Goal: Task Accomplishment & Management: Manage account settings

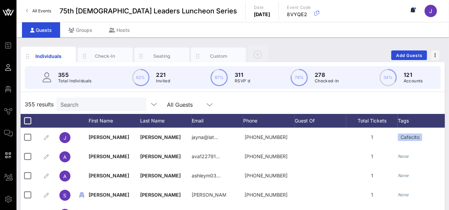
click at [36, 9] on span "All Events" at bounding box center [41, 10] width 19 height 5
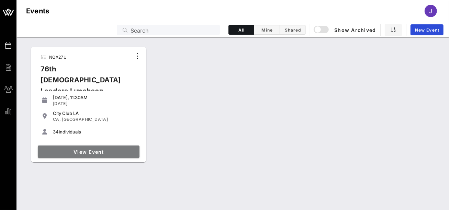
click at [84, 152] on span "View Event" at bounding box center [89, 152] width 96 height 6
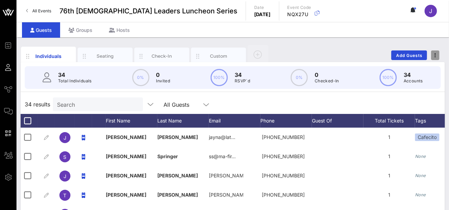
click at [434, 59] on button "button" at bounding box center [435, 55] width 8 height 10
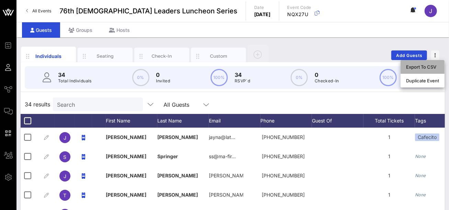
click at [429, 68] on div "Export To CSV" at bounding box center [422, 66] width 33 height 5
